Goal: Task Accomplishment & Management: Manage account settings

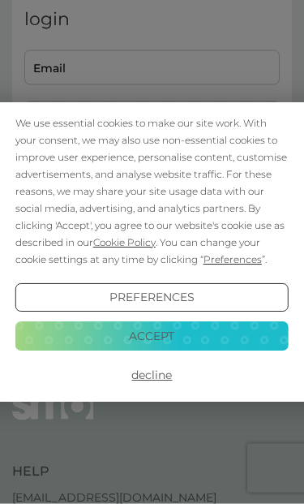
scroll to position [63, 0]
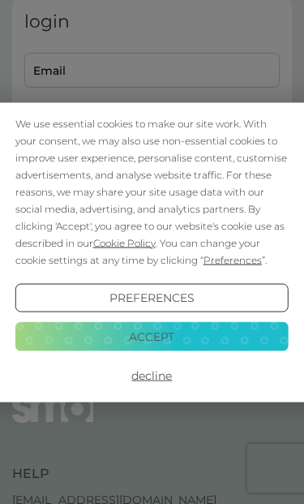
click at [157, 390] on button "Decline" at bounding box center [152, 375] width 274 height 29
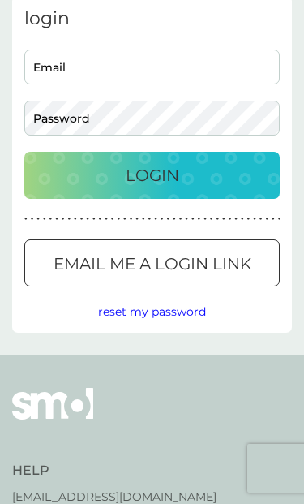
scroll to position [86, 0]
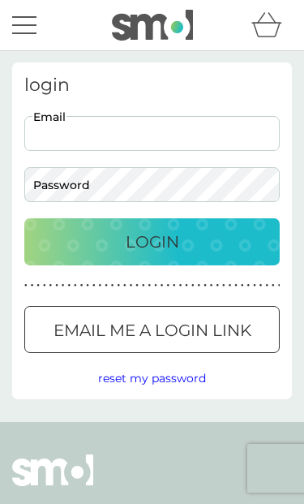
type input "suzannemgreen19@gmail.com"
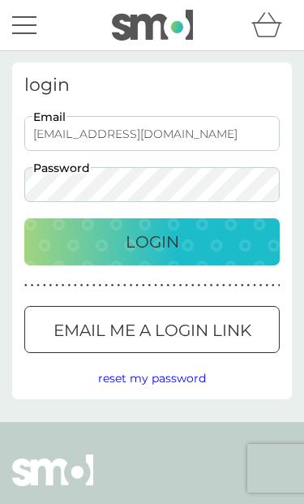
click at [152, 242] on button "Login" at bounding box center [152, 241] width 256 height 47
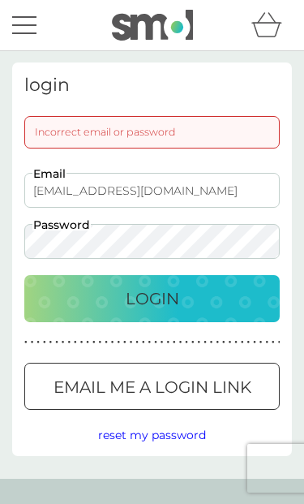
click at [170, 314] on button "Login" at bounding box center [152, 298] width 256 height 47
click at [164, 316] on button "Login" at bounding box center [152, 298] width 256 height 47
click at [172, 300] on p "Login" at bounding box center [153, 299] width 54 height 26
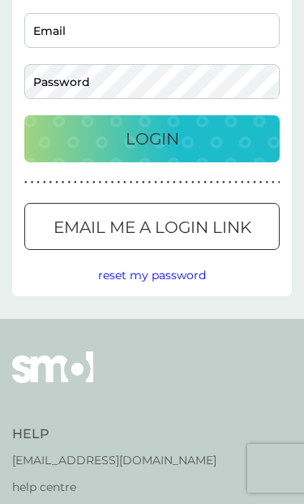
scroll to position [108, 0]
